Goal: Transaction & Acquisition: Purchase product/service

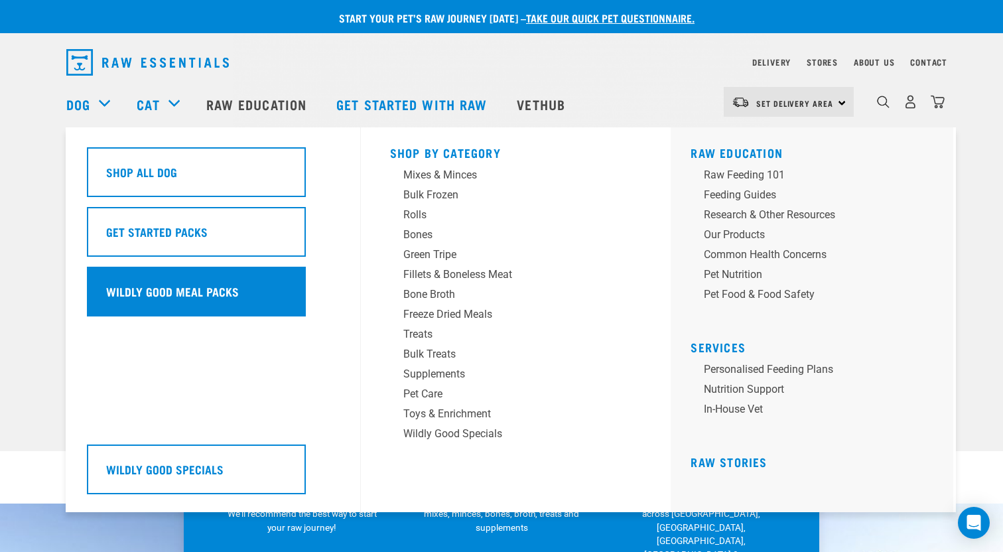
click at [159, 293] on h5 "Wildly Good Meal Packs" at bounding box center [172, 291] width 133 height 17
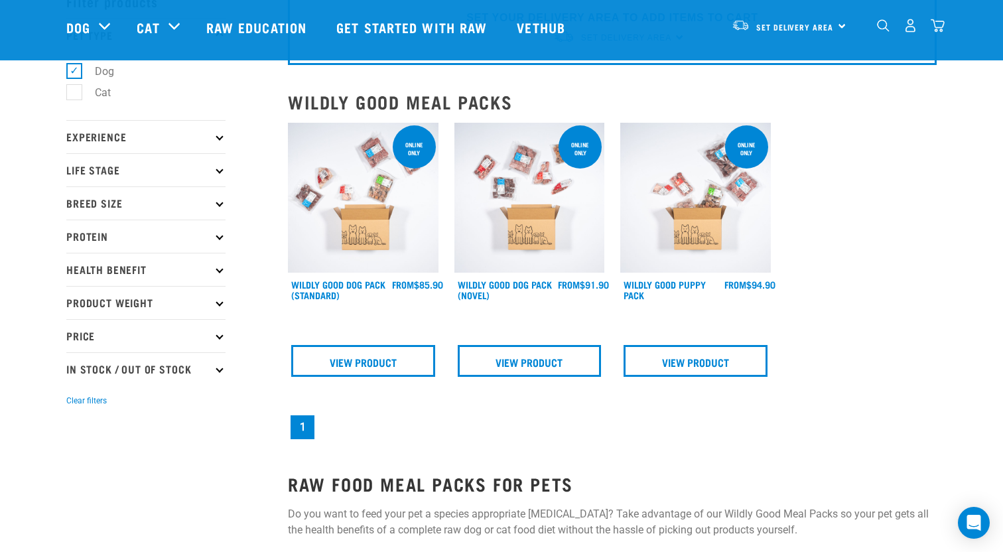
scroll to position [103, 0]
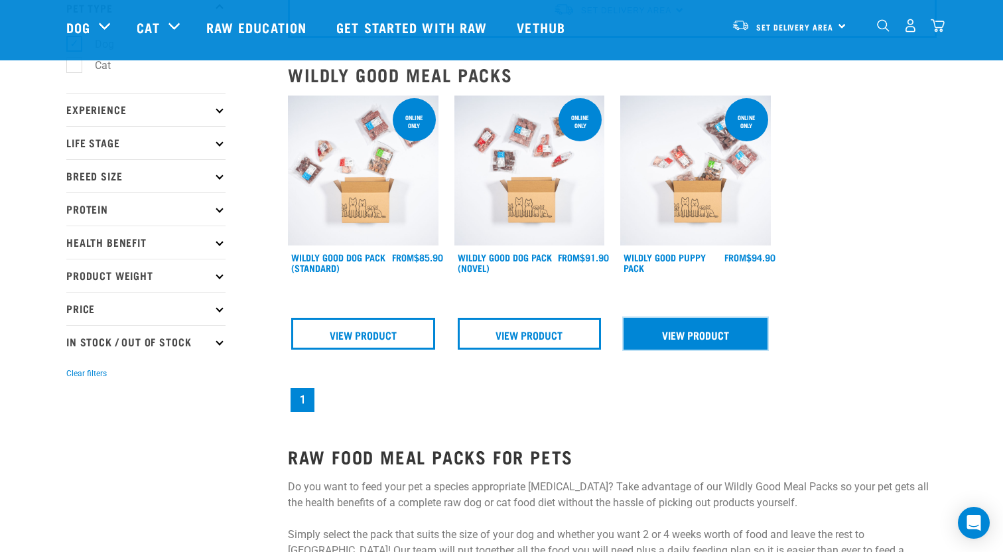
click at [702, 341] on link "View Product" at bounding box center [696, 334] width 144 height 32
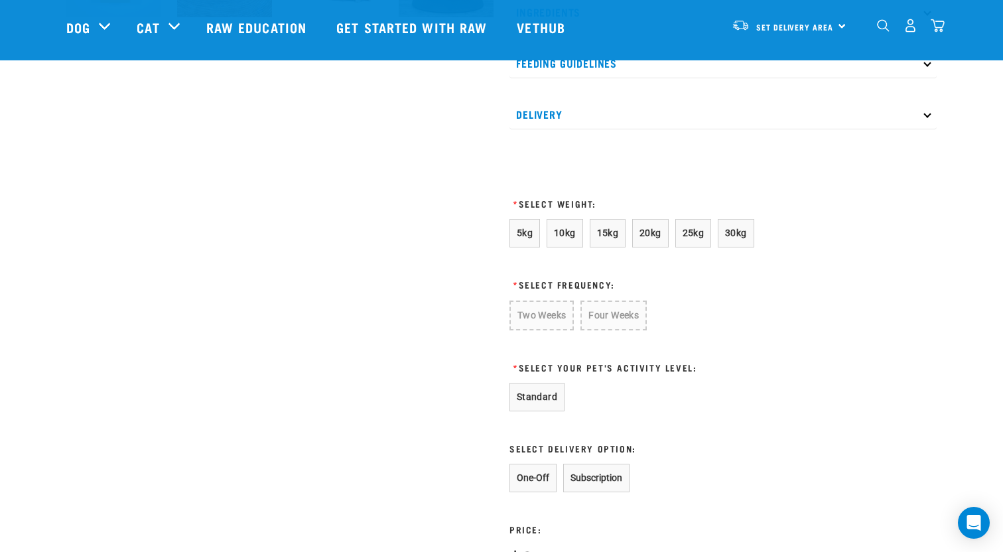
scroll to position [616, 0]
click at [689, 237] on span "25kg" at bounding box center [694, 232] width 22 height 11
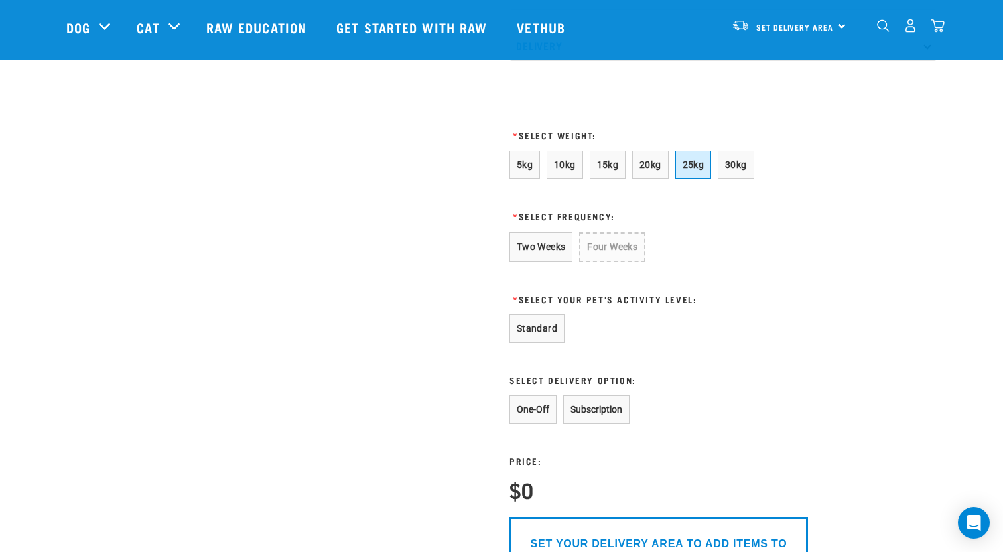
scroll to position [689, 0]
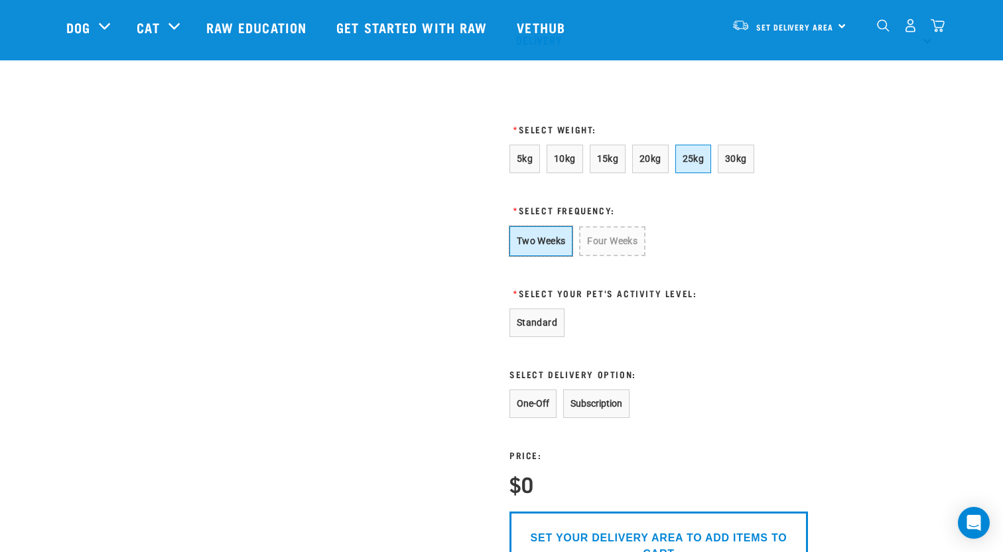
click at [543, 256] on button "Two Weeks" at bounding box center [540, 241] width 63 height 30
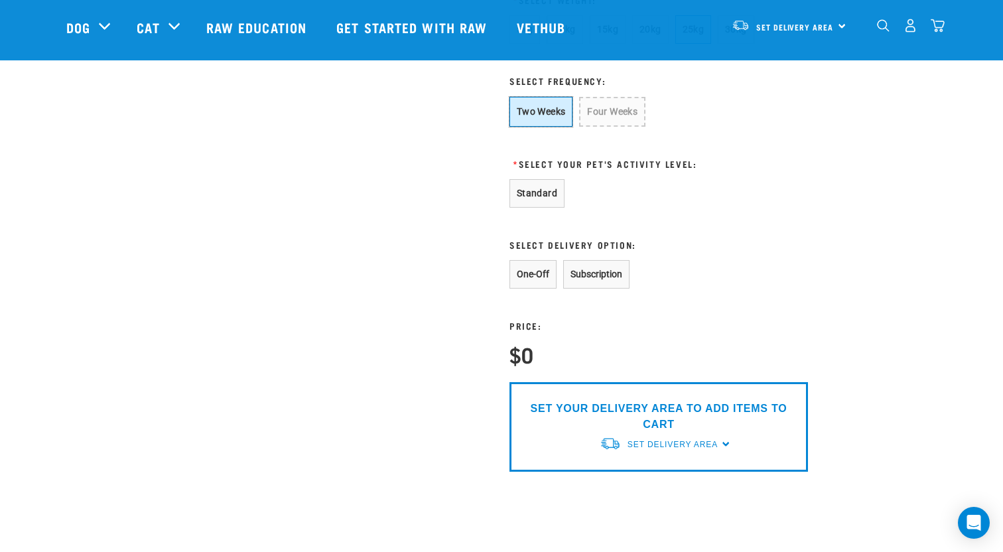
scroll to position [834, 0]
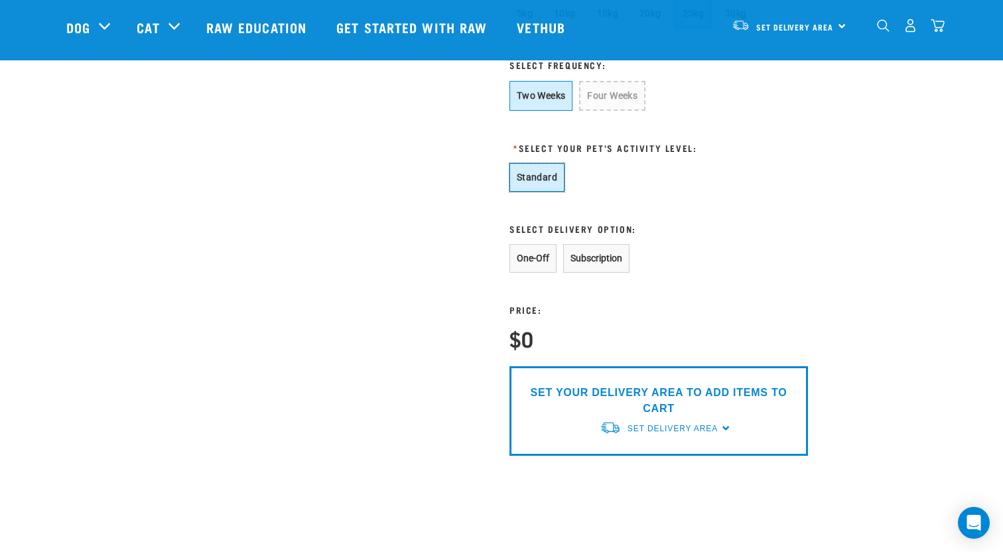
click at [528, 192] on button "Standard" at bounding box center [536, 177] width 55 height 29
click at [537, 273] on button "One-Off" at bounding box center [532, 258] width 47 height 29
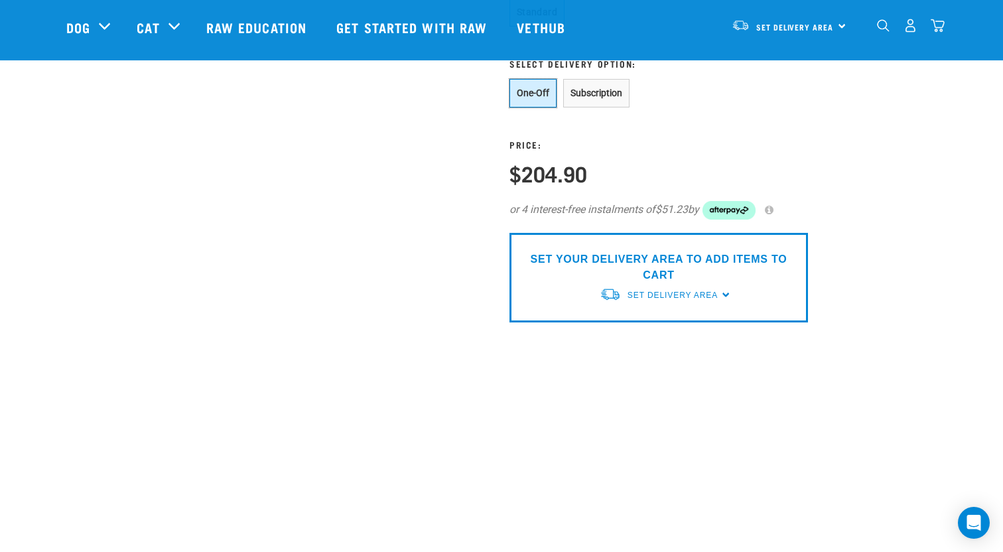
scroll to position [1002, 0]
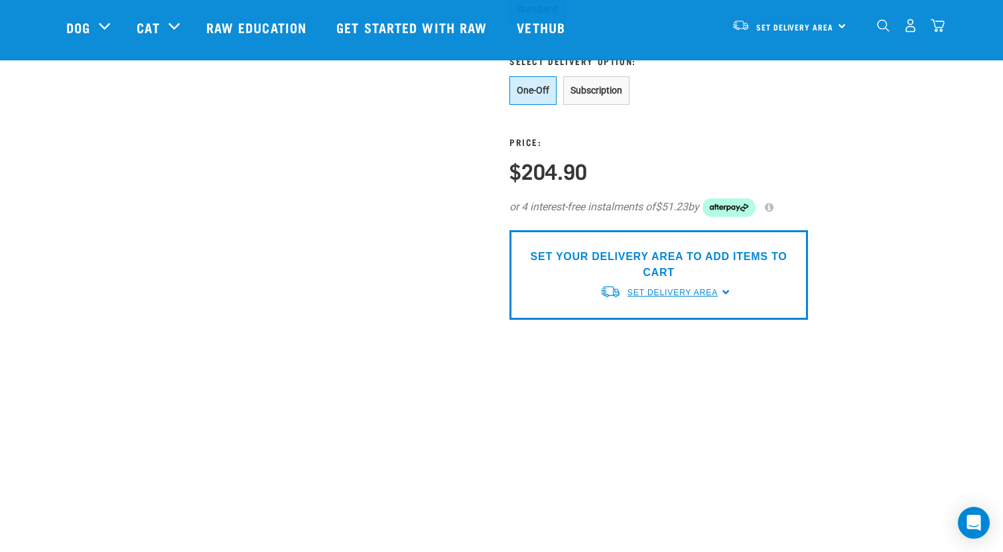
click at [698, 297] on span "Set Delivery Area" at bounding box center [673, 292] width 90 height 9
click at [627, 334] on link "[GEOGRAPHIC_DATA]" at bounding box center [666, 323] width 132 height 22
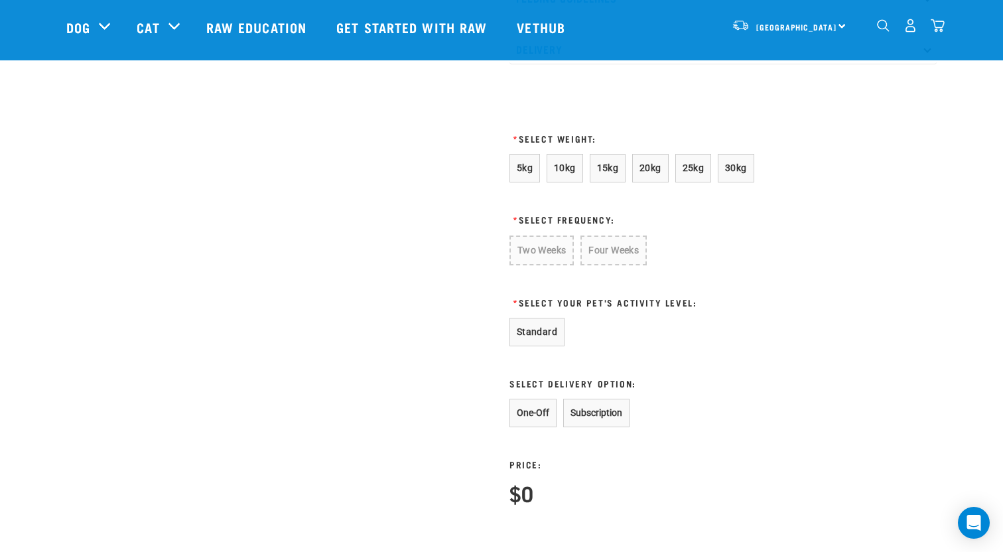
scroll to position [674, 0]
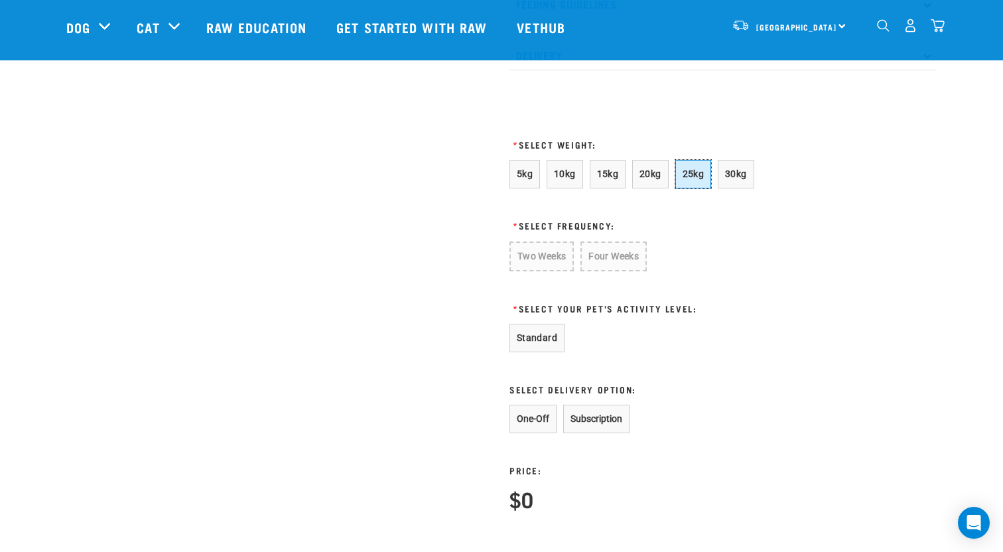
click at [706, 188] on button "25kg" at bounding box center [693, 174] width 36 height 29
click at [517, 271] on button "Two Weeks" at bounding box center [540, 256] width 63 height 30
click at [527, 352] on button "Standard" at bounding box center [536, 338] width 55 height 29
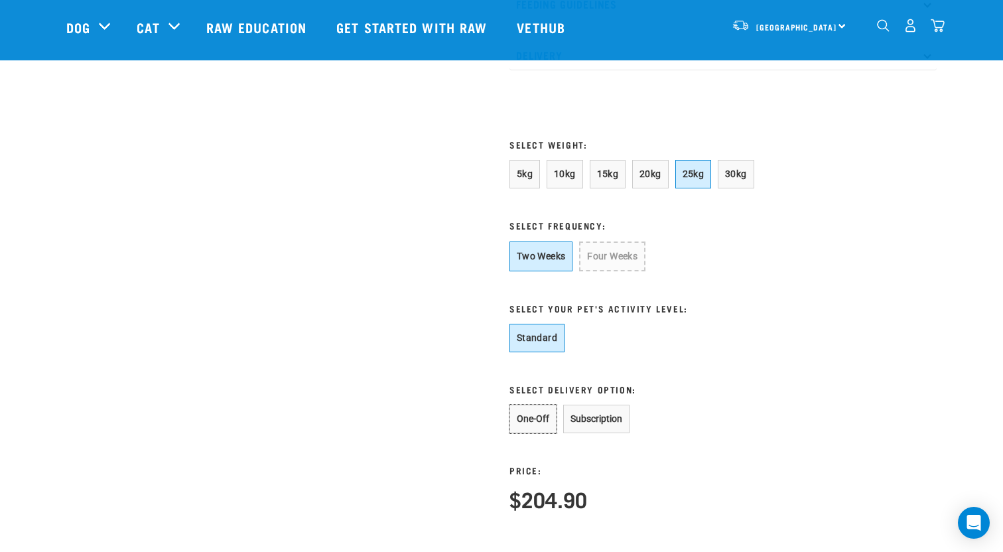
click at [529, 433] on button "One-Off" at bounding box center [532, 419] width 47 height 29
click at [589, 433] on button "Subscription" at bounding box center [596, 419] width 66 height 29
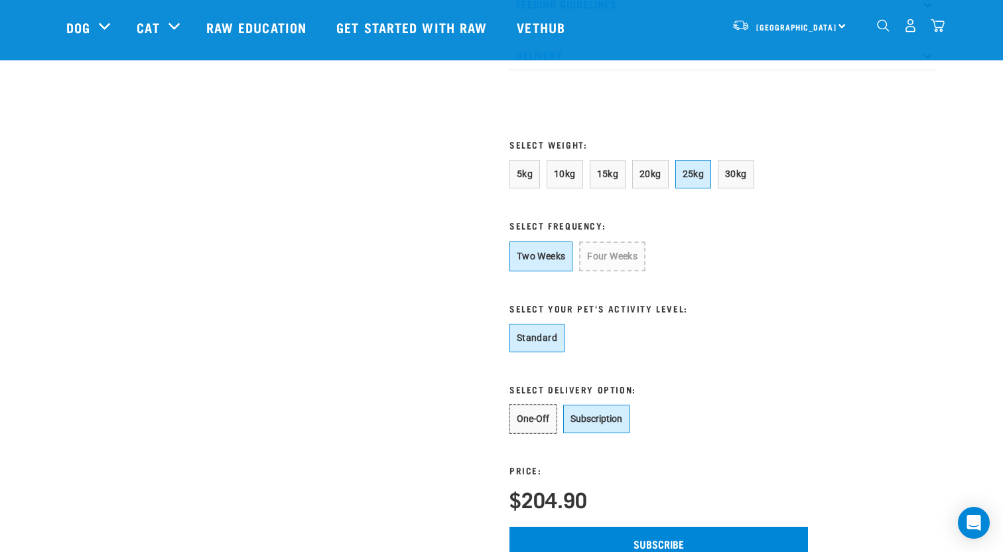
click at [529, 433] on button "One-Off" at bounding box center [532, 419] width 47 height 29
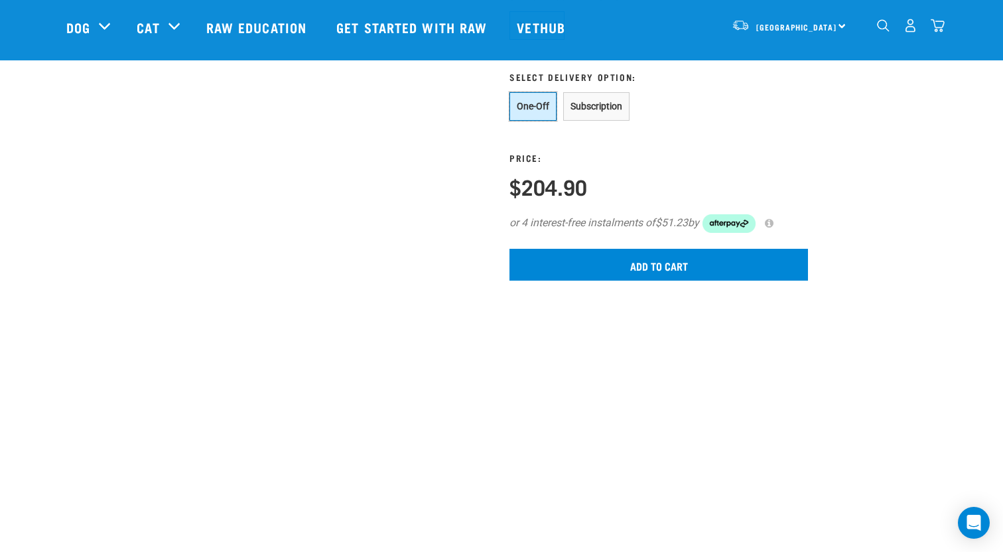
scroll to position [989, 0]
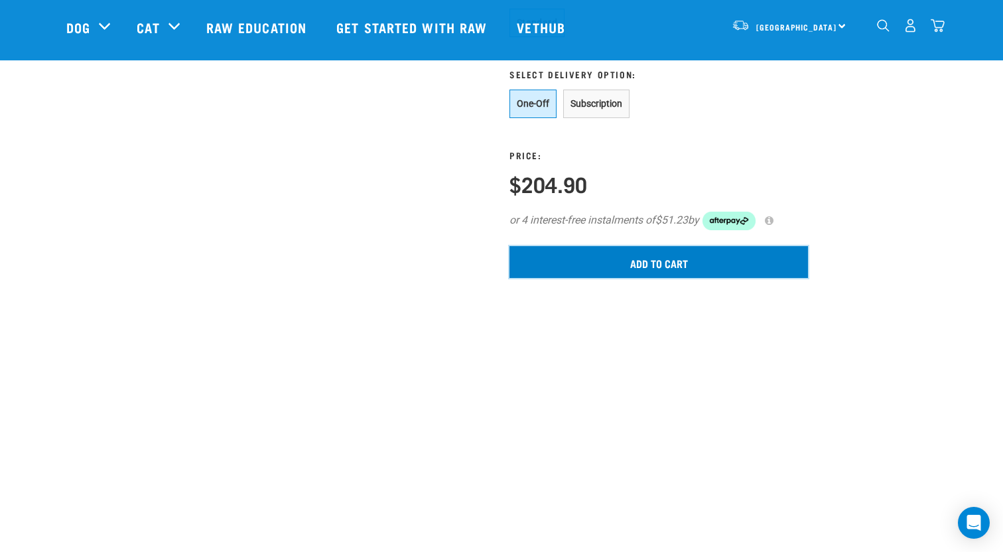
click at [670, 278] on input "Add to cart" at bounding box center [658, 262] width 298 height 32
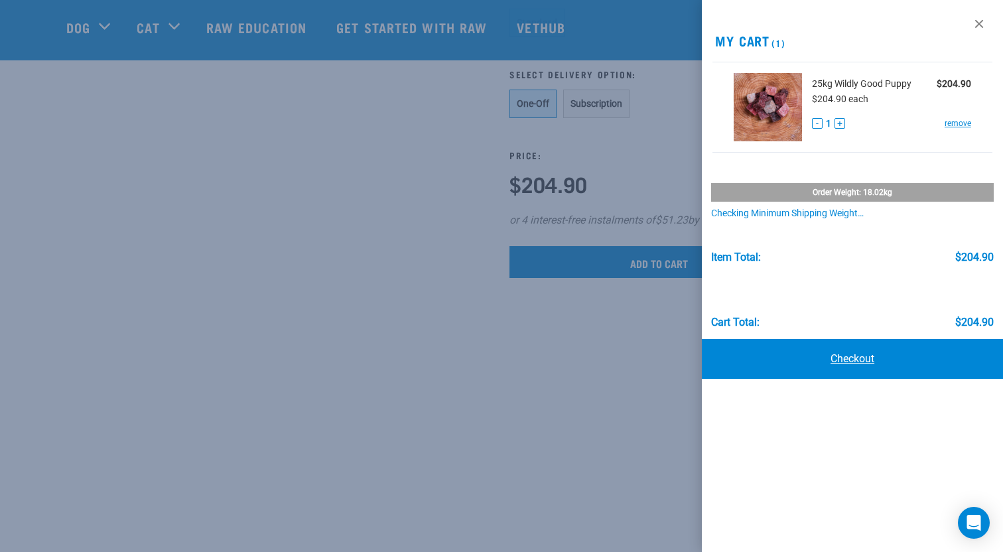
click at [862, 362] on link "Checkout" at bounding box center [852, 359] width 301 height 40
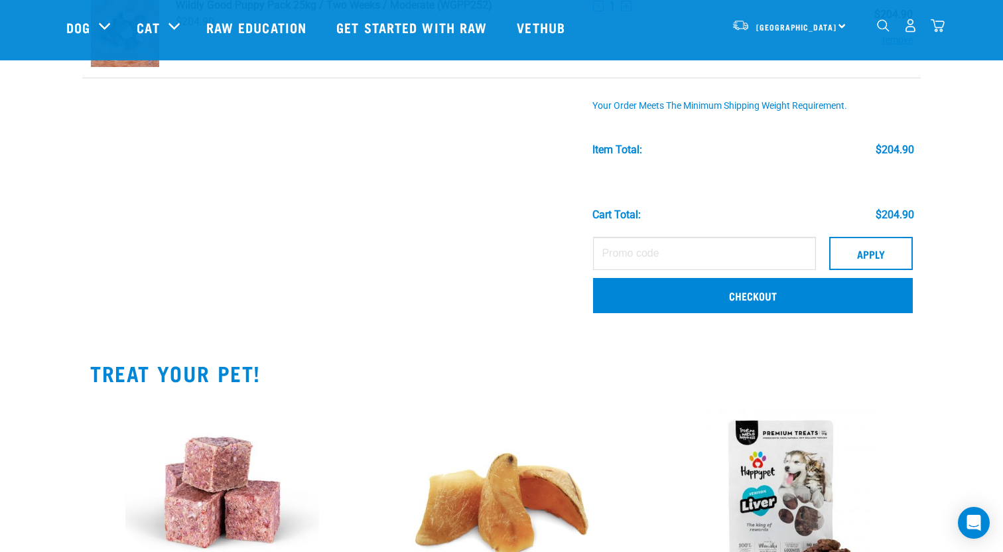
scroll to position [212, 0]
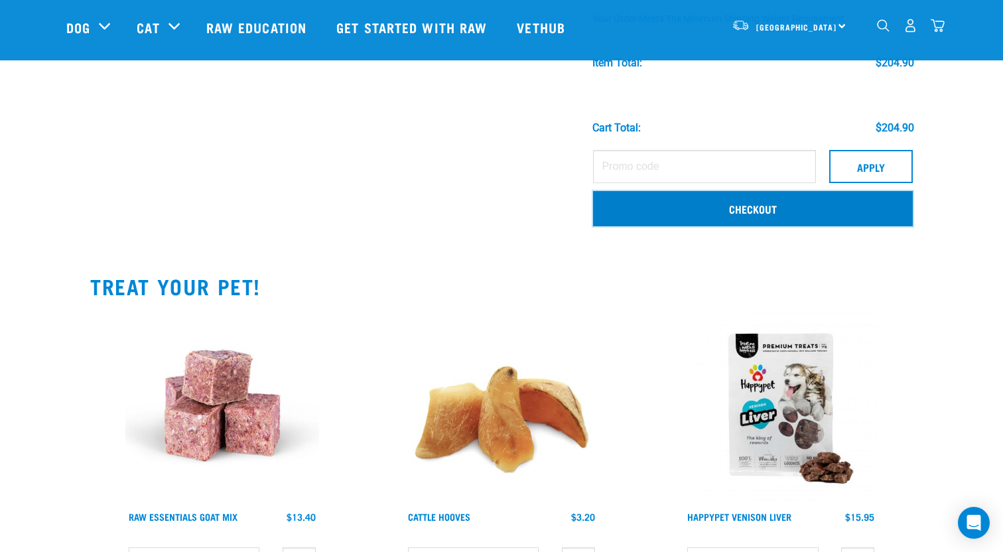
click at [763, 212] on link "Checkout" at bounding box center [753, 208] width 320 height 34
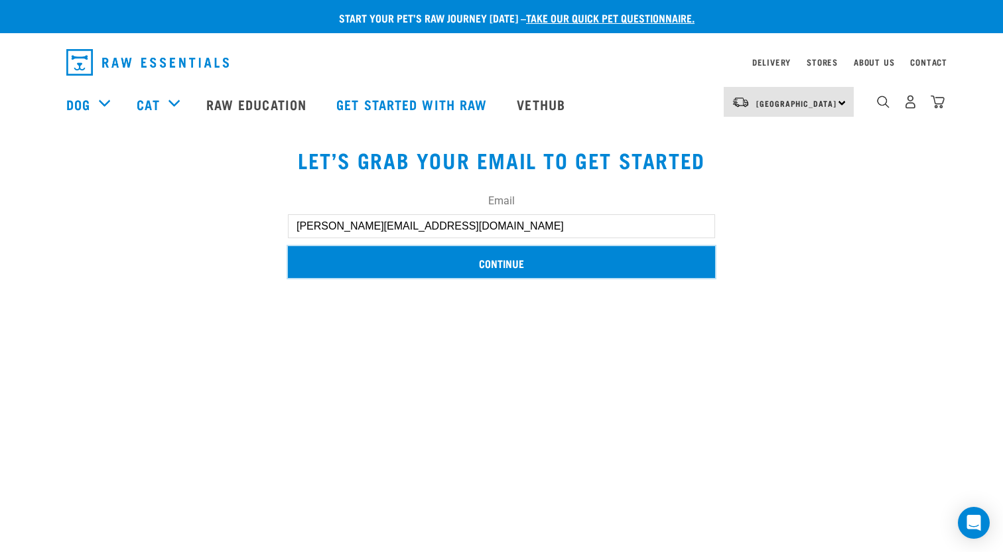
click at [488, 267] on input "Continue" at bounding box center [501, 262] width 427 height 32
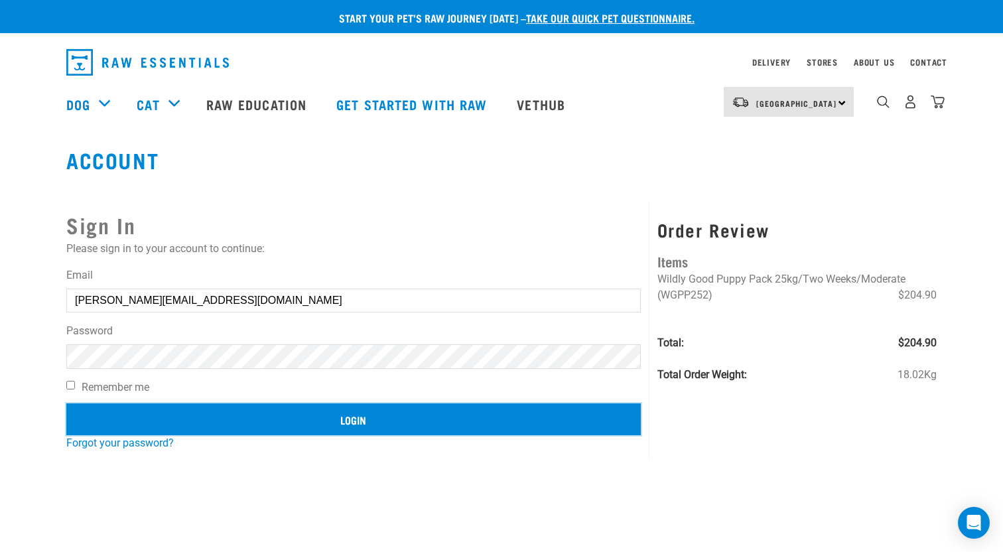
click at [348, 420] on input "Login" at bounding box center [353, 419] width 574 height 32
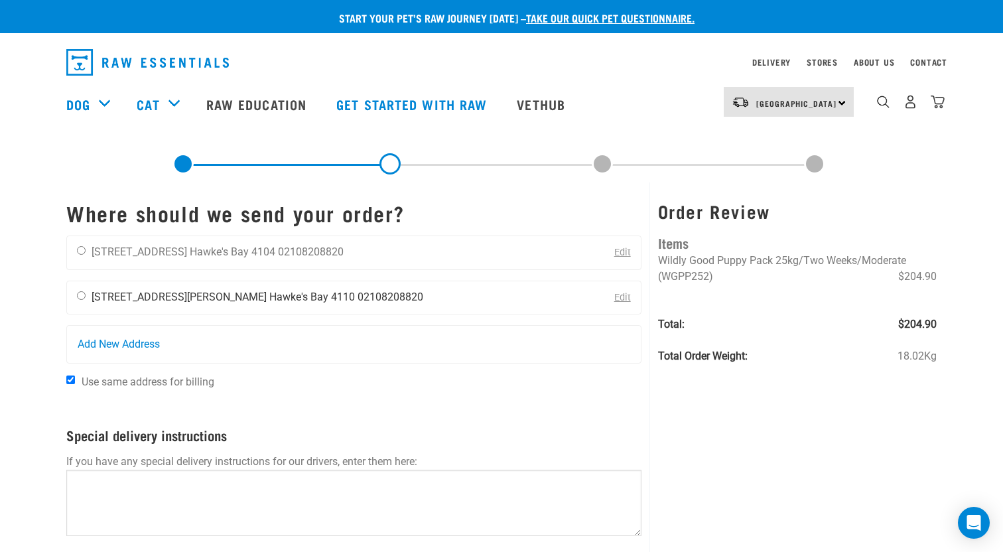
click at [82, 301] on div "Kate Anderson 164 Kennedy Road Hawke's Bay 4110 02108208820" at bounding box center [250, 297] width 366 height 33
click at [82, 295] on input "radio" at bounding box center [81, 295] width 9 height 9
radio input "true"
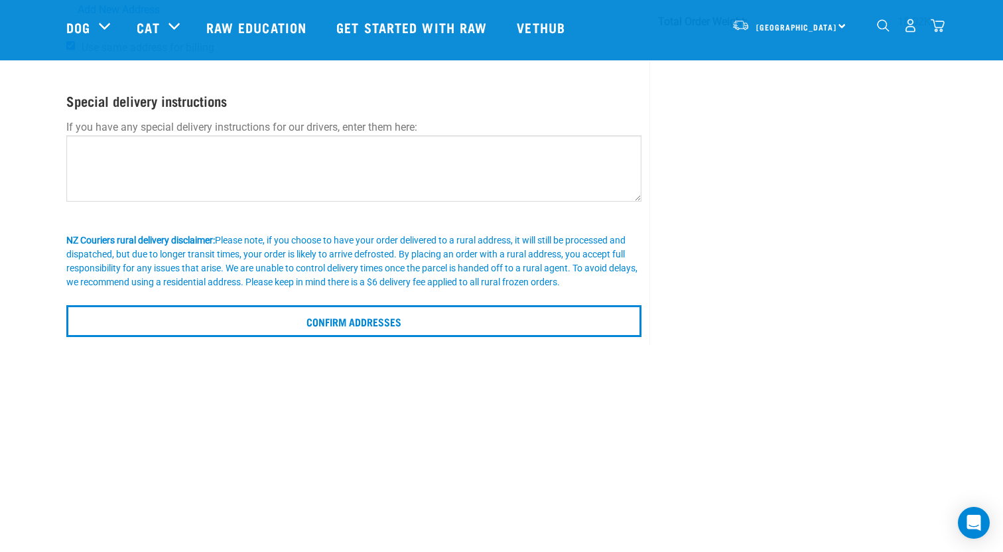
scroll to position [241, 0]
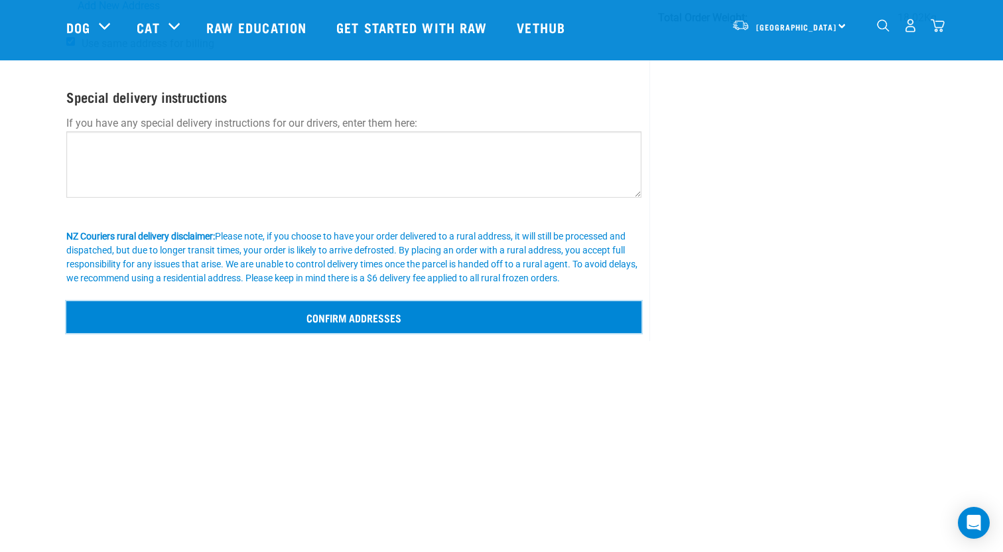
click at [371, 321] on input "Confirm addresses" at bounding box center [353, 317] width 575 height 32
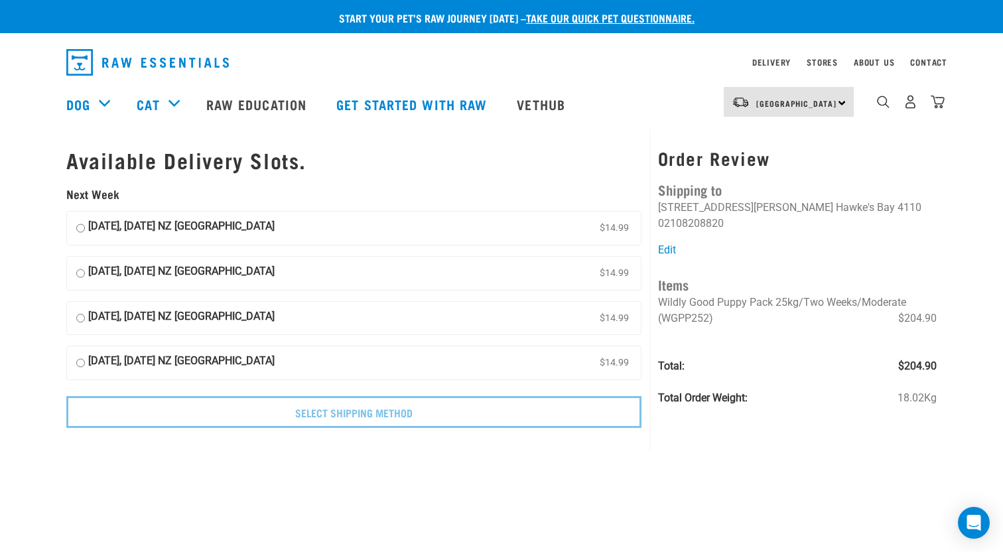
click at [82, 230] on input "07 October, Tuesday NZ Couriers North Island $14.99" at bounding box center [80, 228] width 9 height 20
radio input "true"
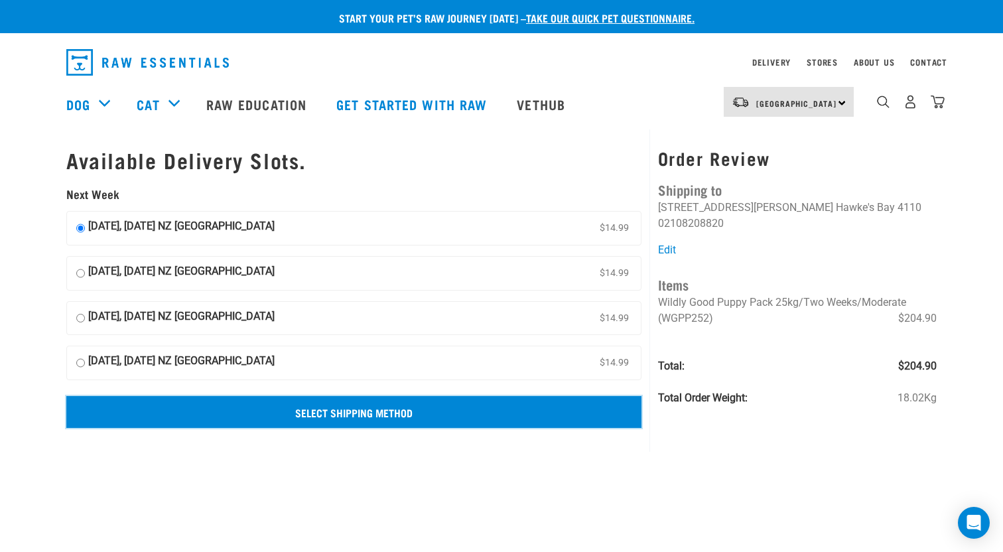
click at [313, 415] on input "Select Shipping Method" at bounding box center [353, 412] width 575 height 32
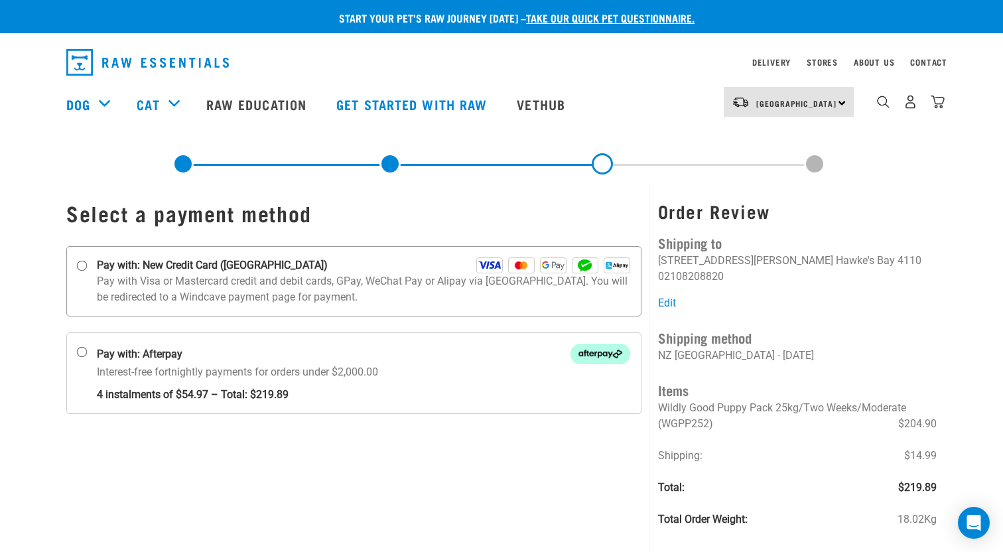
click at [83, 270] on input "Pay with: New Credit Card ([GEOGRAPHIC_DATA])" at bounding box center [82, 266] width 11 height 11
radio input "true"
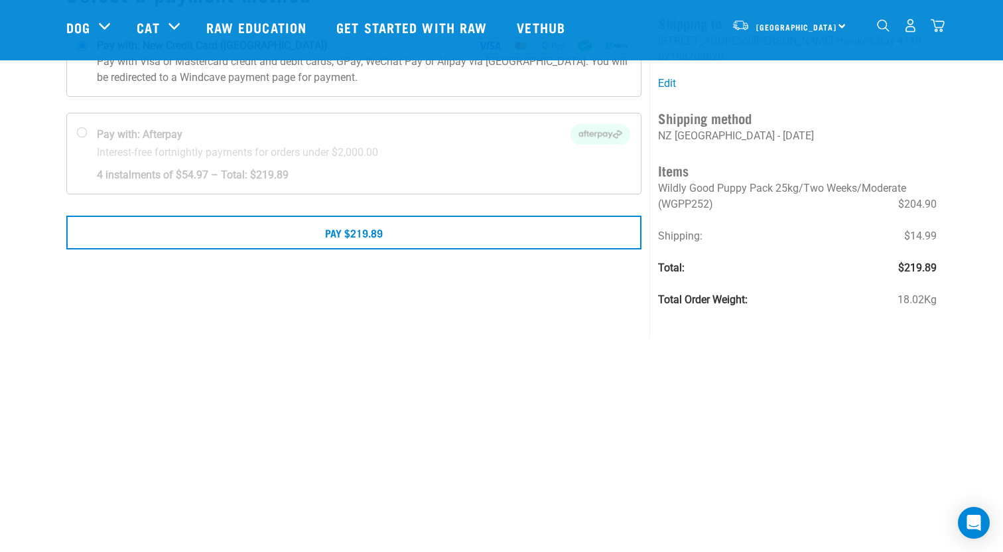
scroll to position [143, 0]
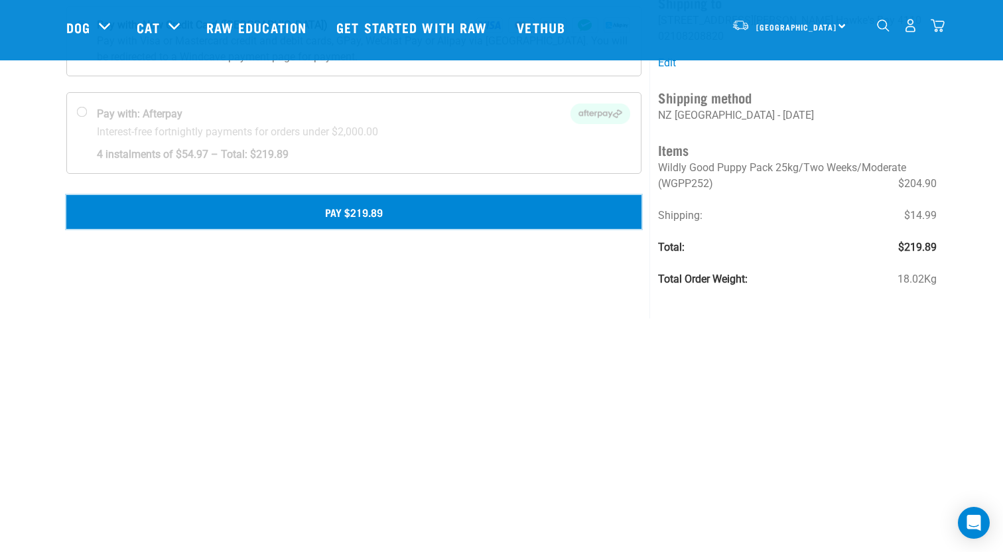
click at [376, 218] on button "Pay $219.89" at bounding box center [353, 211] width 575 height 33
